Goal: Task Accomplishment & Management: Complete application form

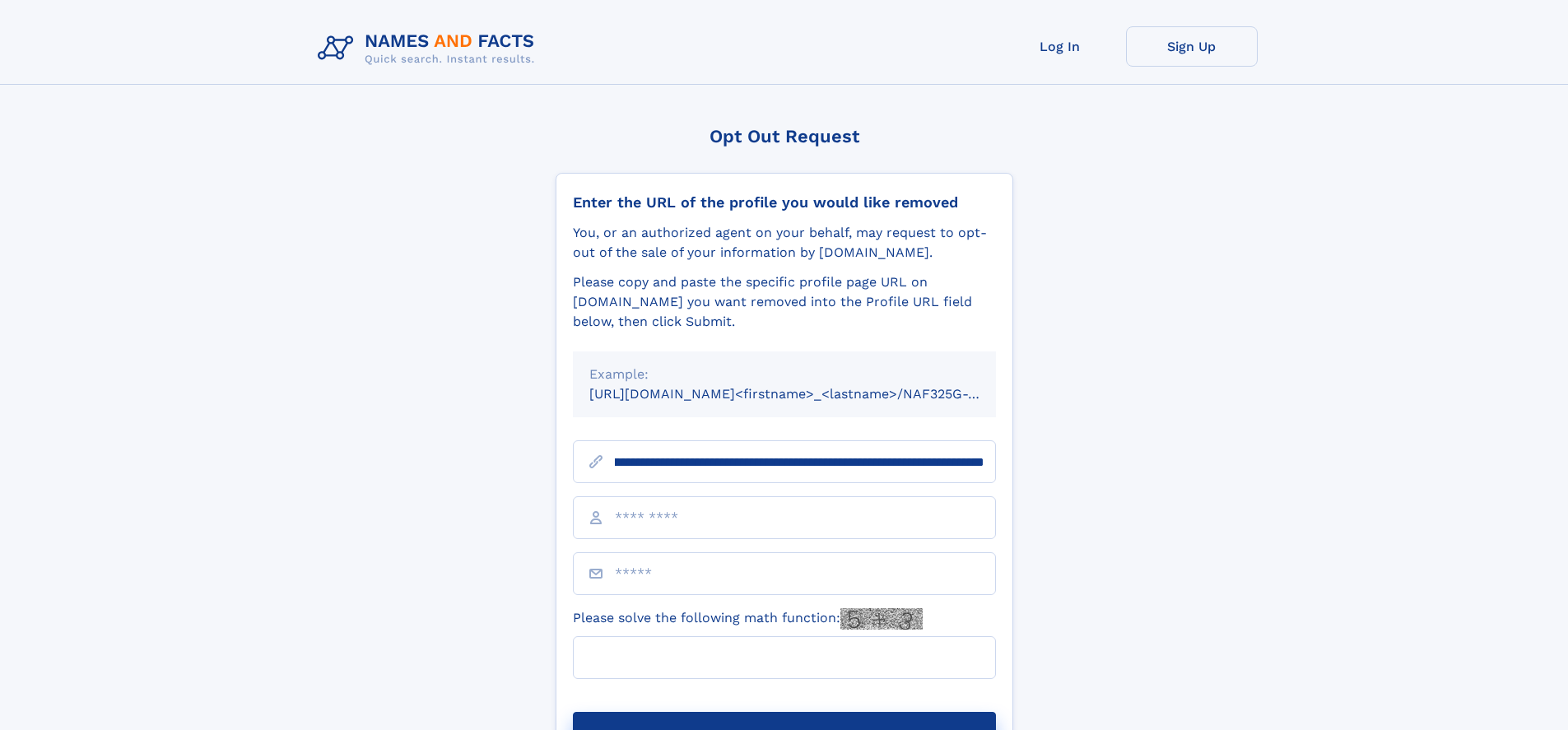
scroll to position [0, 195]
type input "**********"
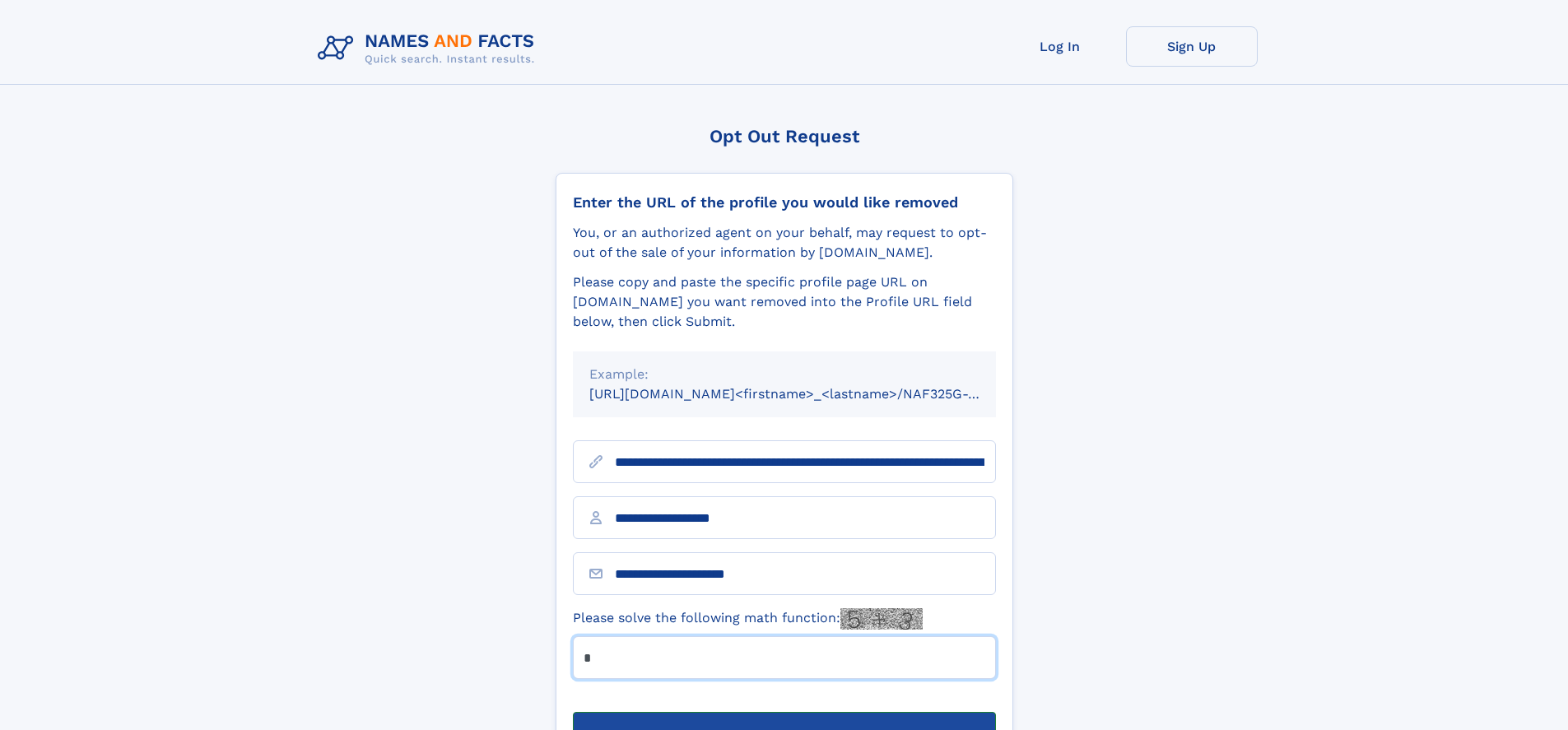
type input "*"
click at [784, 712] on button "Submit Opt Out Request" at bounding box center [784, 739] width 423 height 53
